Goal: Book appointment/travel/reservation

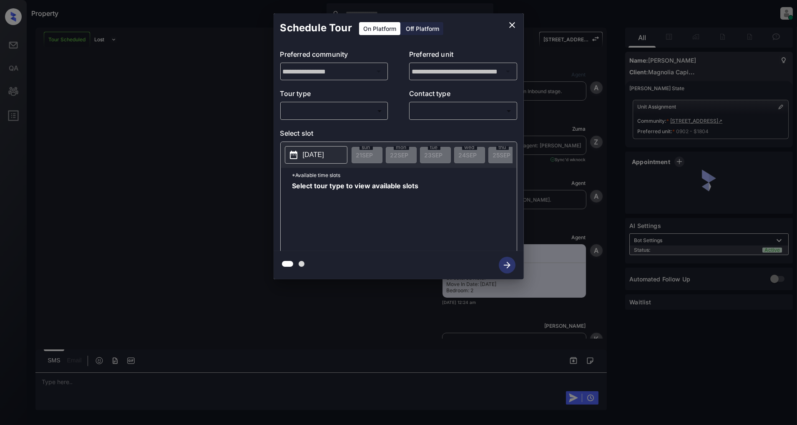
scroll to position [992, 0]
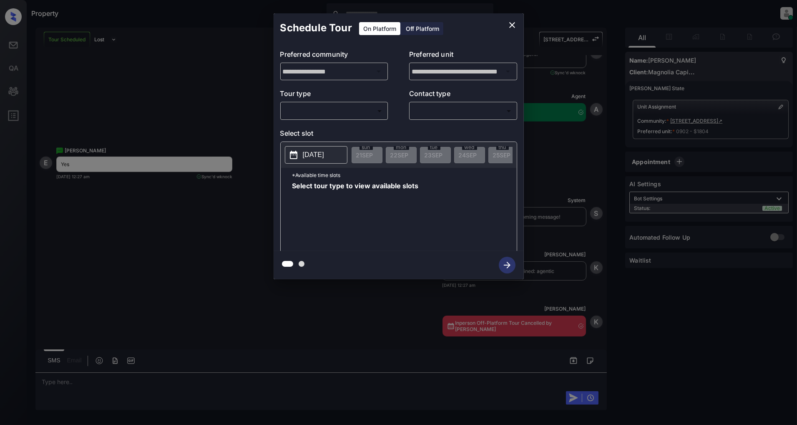
click at [343, 107] on body "Property Patrick Deasis Online Set yourself offline Set yourself on break Profi…" at bounding box center [398, 212] width 797 height 425
click at [317, 128] on li "In Person" at bounding box center [334, 129] width 103 height 15
type input "********"
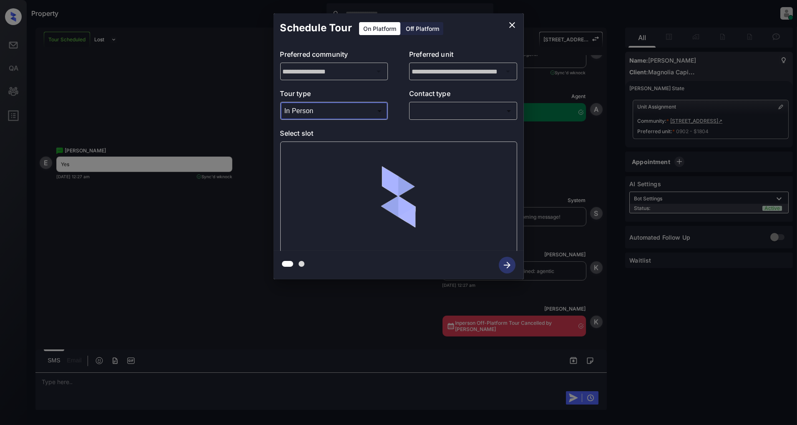
click at [441, 112] on body "Property Patrick Deasis Online Set yourself offline Set yourself on break Profi…" at bounding box center [398, 212] width 797 height 425
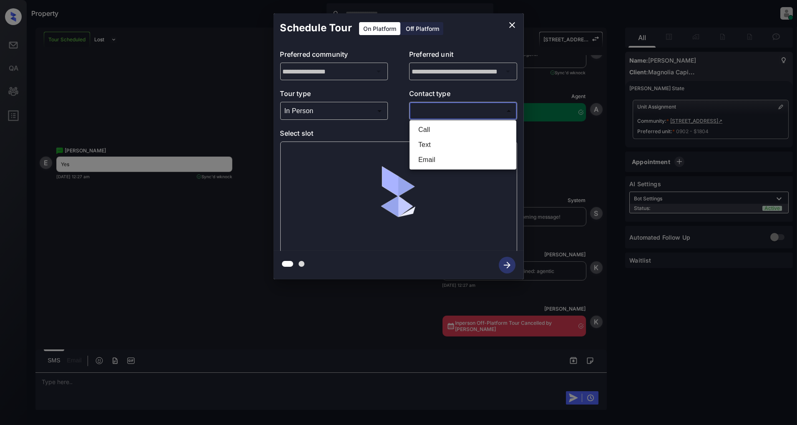
click at [436, 141] on li "Text" at bounding box center [463, 144] width 103 height 15
type input "****"
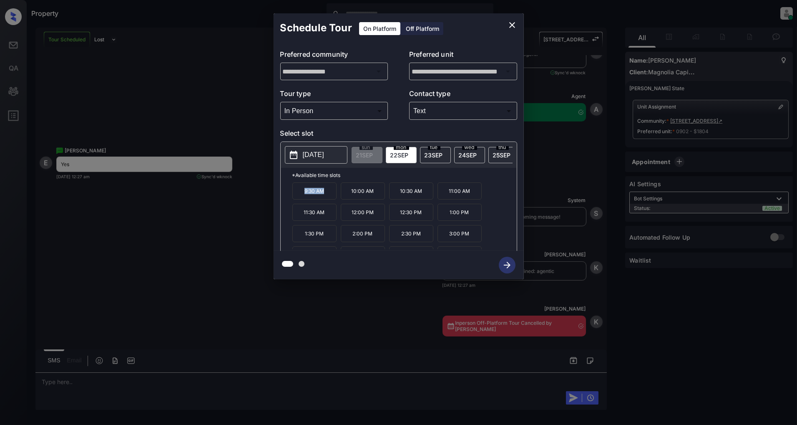
drag, startPoint x: 331, startPoint y: 199, endPoint x: 282, endPoint y: 196, distance: 49.3
click at [282, 196] on div "*Available time slots 9:30 AM 10:00 AM 10:30 AM 11:00 AM 11:30 AM 12:00 PM 12:3…" at bounding box center [399, 210] width 236 height 85
drag, startPoint x: 374, startPoint y: 197, endPoint x: 347, endPoint y: 198, distance: 27.1
click at [347, 198] on p "10:00 AM" at bounding box center [363, 190] width 44 height 17
copy p "10:00 AM"
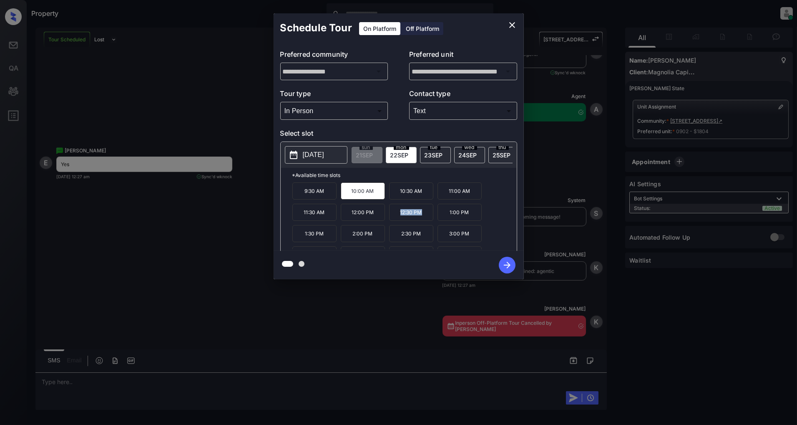
drag, startPoint x: 422, startPoint y: 218, endPoint x: 391, endPoint y: 220, distance: 31.3
click at [391, 220] on p "12:30 PM" at bounding box center [411, 212] width 44 height 17
copy p "12:30 PM"
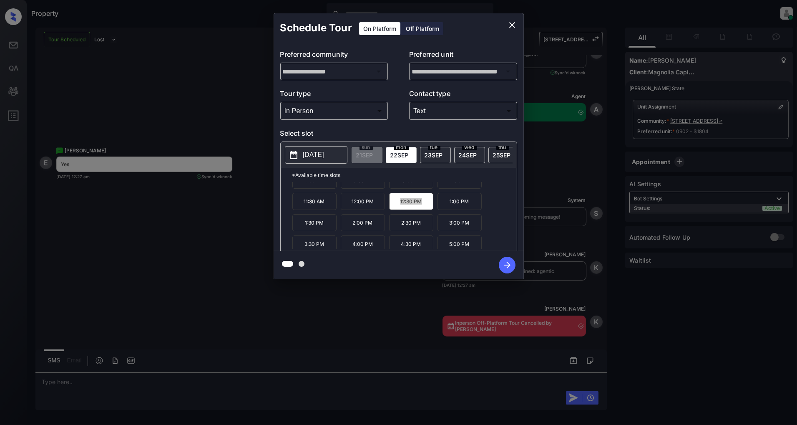
scroll to position [14, 0]
drag, startPoint x: 327, startPoint y: 245, endPoint x: 297, endPoint y: 246, distance: 30.0
click at [297, 246] on p "3:30 PM" at bounding box center [314, 240] width 44 height 17
copy p "3:30 PM"
click at [515, 28] on icon "close" at bounding box center [512, 25] width 10 height 10
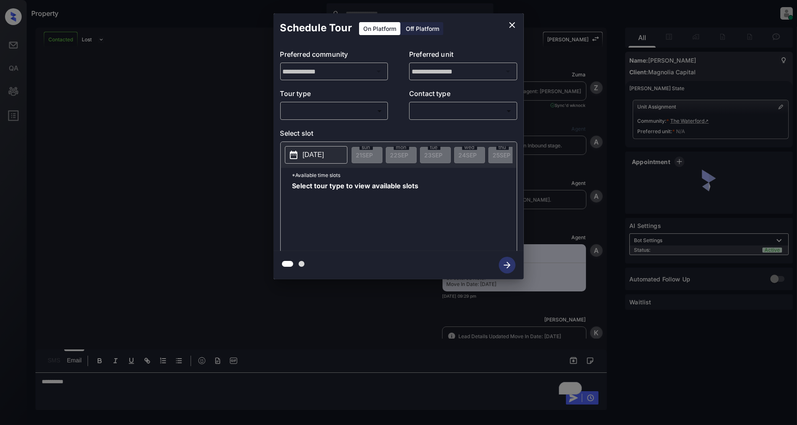
scroll to position [371, 0]
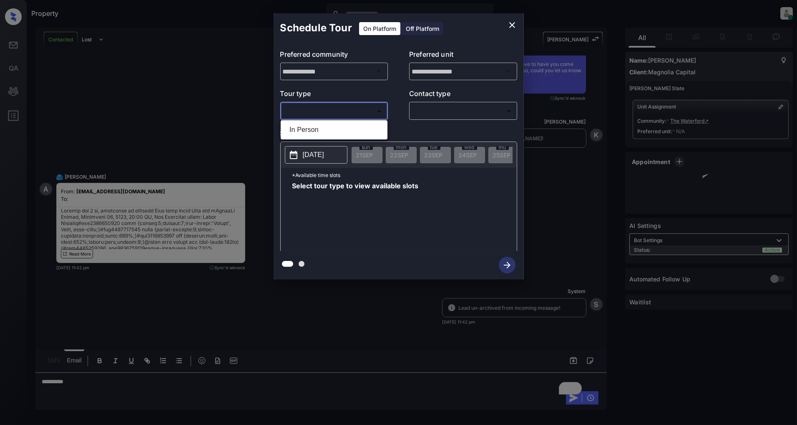
click at [370, 106] on body "Property Patrick Deasis Online Set yourself offline Set yourself on break Profi…" at bounding box center [398, 212] width 797 height 425
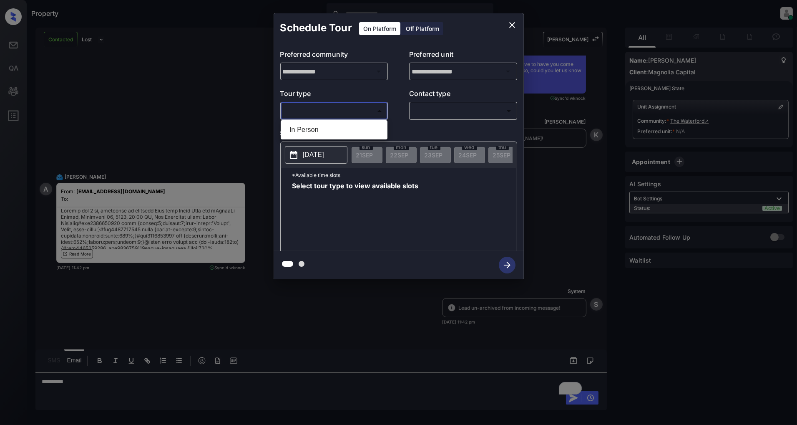
click at [323, 122] on li "In Person" at bounding box center [334, 129] width 103 height 15
type input "********"
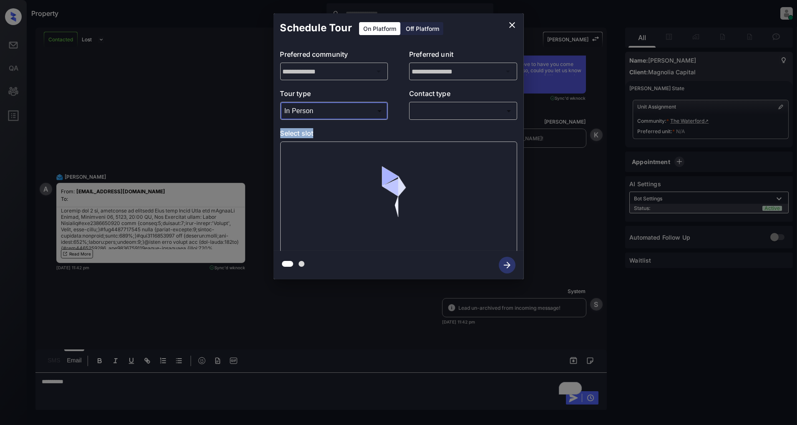
click at [454, 119] on div "**********" at bounding box center [399, 147] width 250 height 208
click at [453, 111] on body "Property Patrick Deasis Online Set yourself offline Set yourself on break Profi…" at bounding box center [398, 212] width 797 height 425
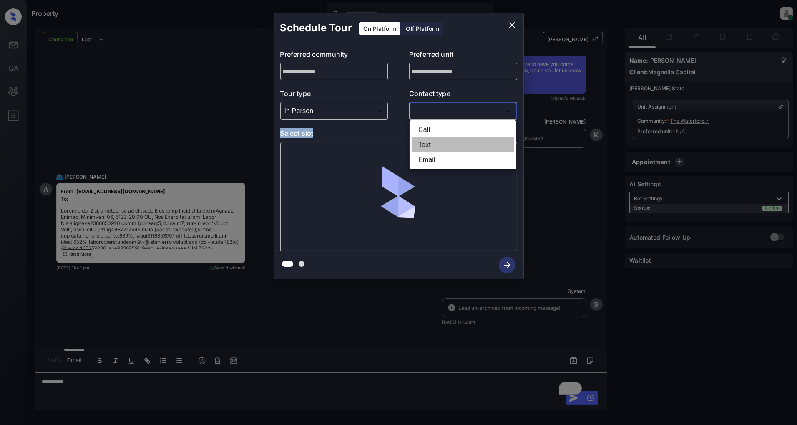
click at [438, 146] on li "Text" at bounding box center [463, 144] width 103 height 15
type input "****"
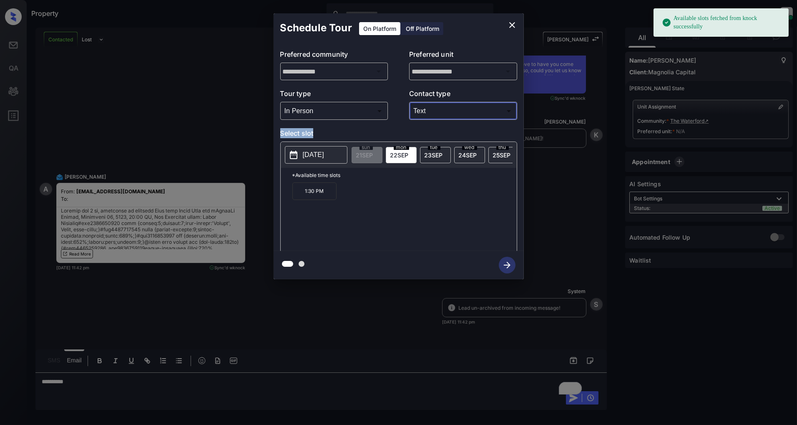
click at [317, 156] on p "2025-09-22" at bounding box center [313, 155] width 21 height 10
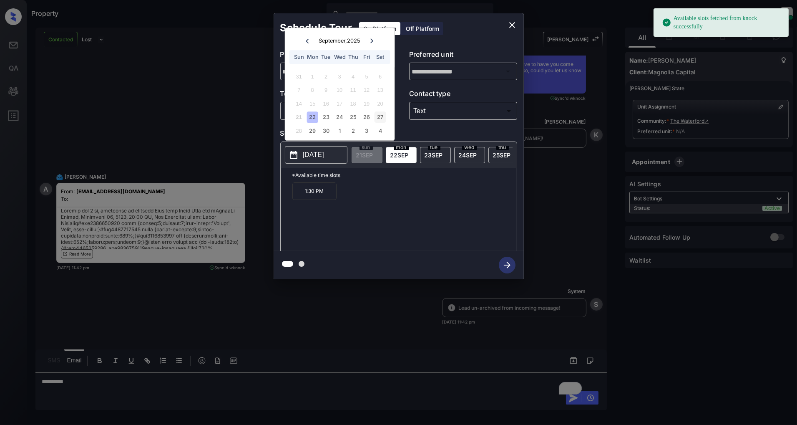
click at [382, 118] on div "27" at bounding box center [380, 117] width 11 height 11
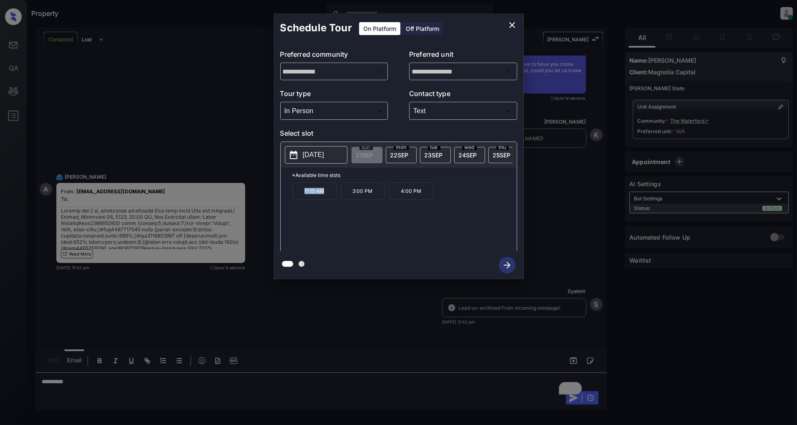
drag, startPoint x: 326, startPoint y: 198, endPoint x: 284, endPoint y: 198, distance: 41.7
click at [284, 198] on div "*Available time slots 11:15 AM 3:00 PM 4:00 PM" at bounding box center [399, 210] width 236 height 85
copy p "11:15 AM"
drag, startPoint x: 374, startPoint y: 199, endPoint x: 340, endPoint y: 199, distance: 33.8
click at [340, 199] on div "11:15 AM 3:00 PM 4:00 PM" at bounding box center [404, 215] width 224 height 67
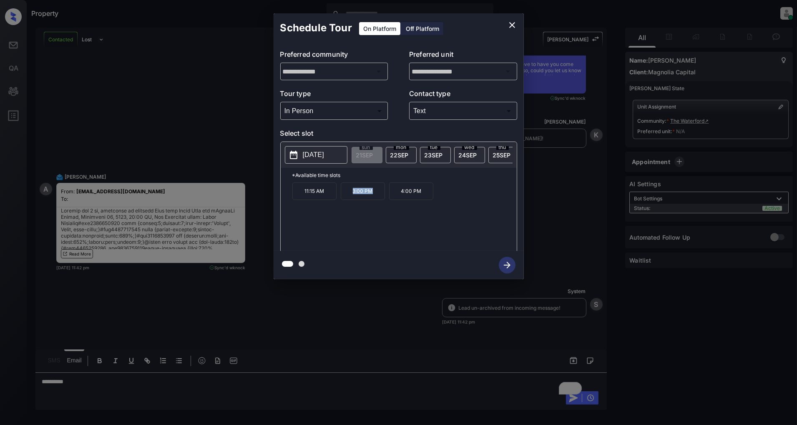
copy p "3:00 PM"
drag, startPoint x: 424, startPoint y: 197, endPoint x: 402, endPoint y: 199, distance: 22.1
click at [402, 199] on p "4:00 PM" at bounding box center [411, 191] width 44 height 18
copy p "4:00 PM"
click at [511, 28] on icon "close" at bounding box center [512, 25] width 10 height 10
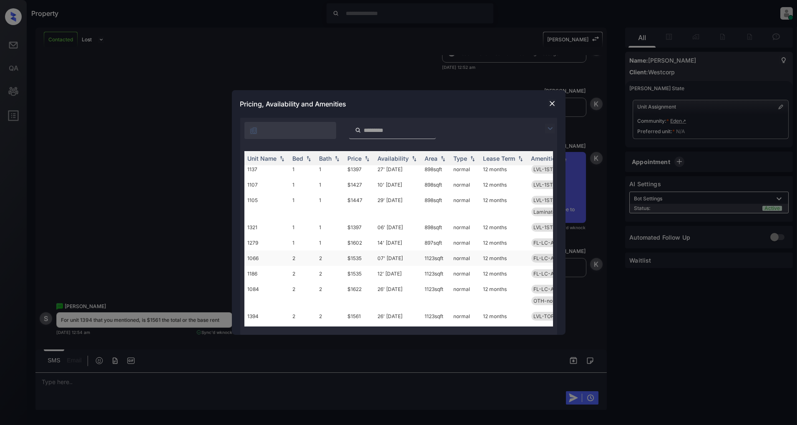
scroll to position [139, 0]
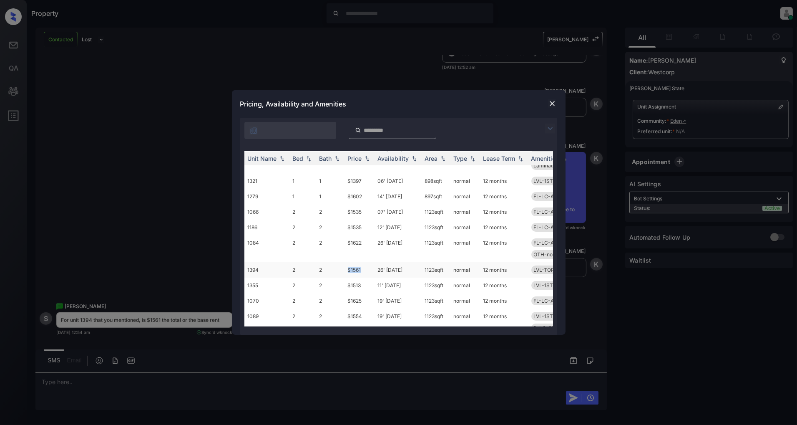
drag, startPoint x: 364, startPoint y: 266, endPoint x: 345, endPoint y: 265, distance: 18.8
click at [345, 265] on td "$1561" at bounding box center [359, 269] width 30 height 15
copy td "$1561"
click at [555, 102] on img at bounding box center [552, 103] width 8 height 8
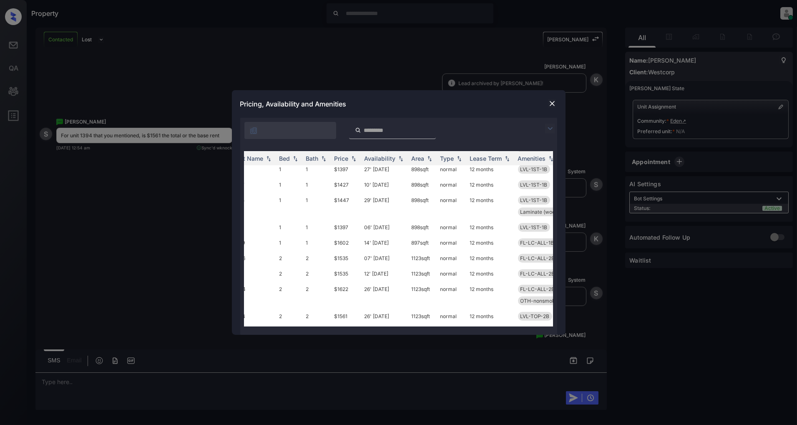
scroll to position [93, 0]
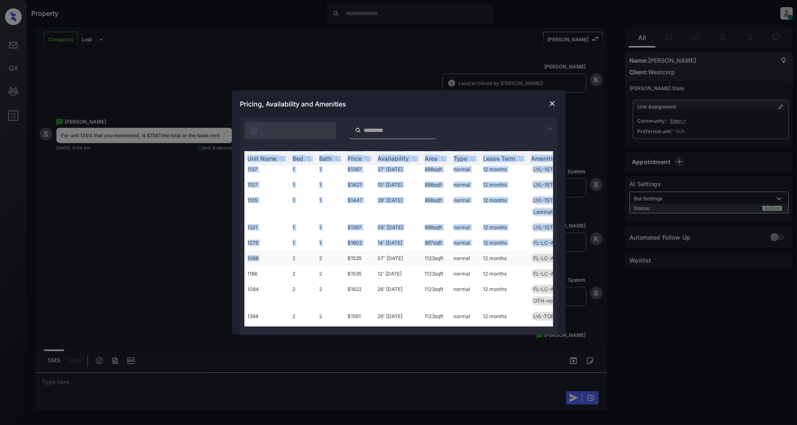
drag, startPoint x: 243, startPoint y: 255, endPoint x: 278, endPoint y: 260, distance: 35.3
click at [278, 260] on div "Unit Name Bed Bath Price Availability Area Type Lease Term Amenities 1211 1 1 $…" at bounding box center [398, 238] width 317 height 191
click at [151, 264] on div "**********" at bounding box center [398, 212] width 797 height 425
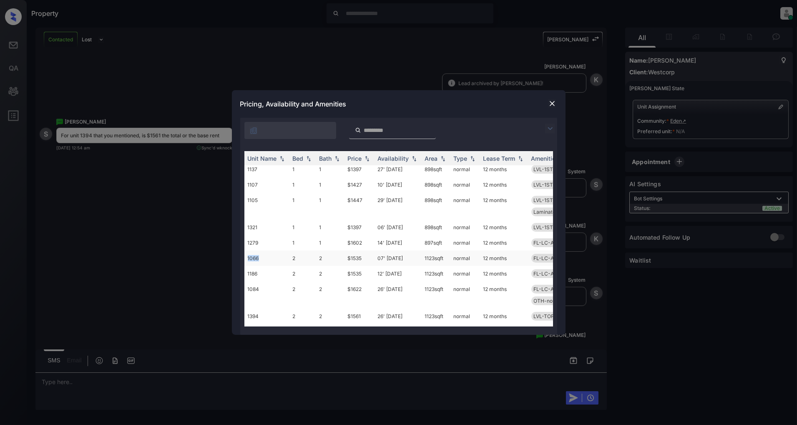
drag, startPoint x: 261, startPoint y: 256, endPoint x: 244, endPoint y: 258, distance: 16.8
click at [244, 258] on td "1066" at bounding box center [266, 257] width 45 height 15
copy td "1066"
click at [552, 103] on img at bounding box center [552, 103] width 8 height 8
